Goal: Find specific page/section: Find specific page/section

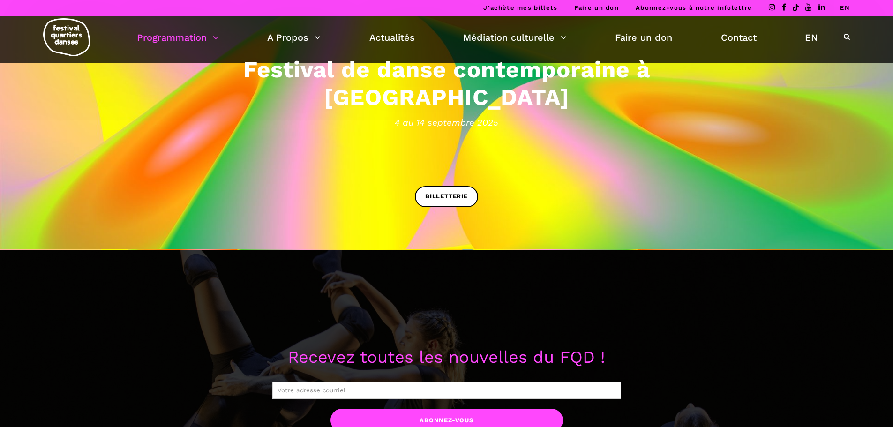
click at [180, 42] on link "Programmation" at bounding box center [178, 38] width 82 height 16
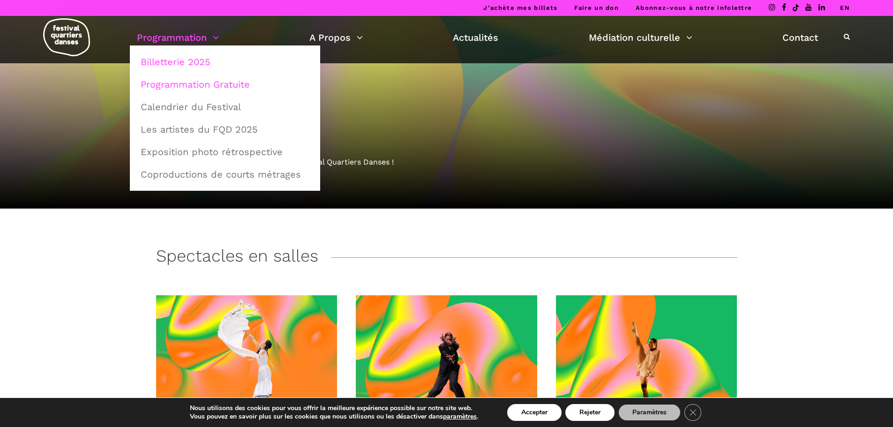
click at [186, 85] on link "Programmation Gratuite" at bounding box center [225, 85] width 180 height 22
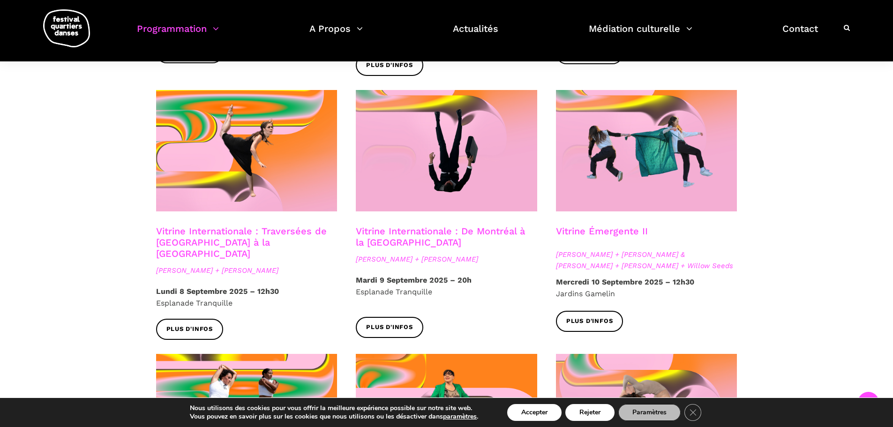
scroll to position [750, 0]
